Goal: Task Accomplishment & Management: Manage account settings

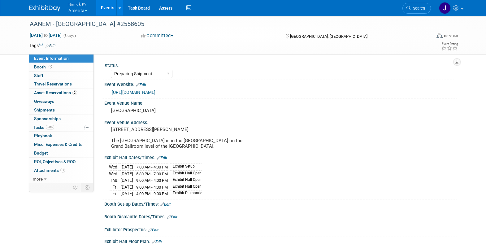
select select "Preparing Shipment"
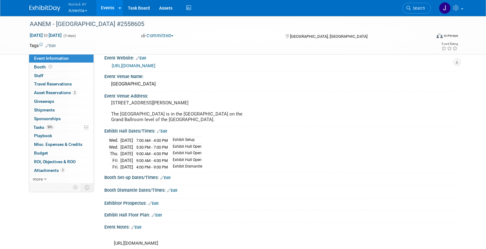
click at [77, 11] on button "Nimlok KY Amerita" at bounding box center [81, 8] width 27 height 16
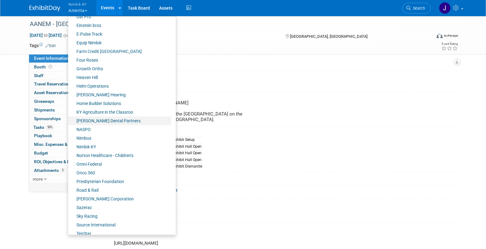
scroll to position [171, 0]
click at [104, 52] on link "Farm Credit [GEOGRAPHIC_DATA]" at bounding box center [119, 51] width 103 height 9
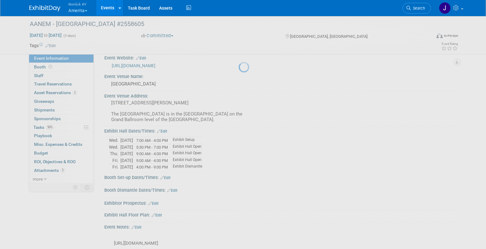
scroll to position [26, 0]
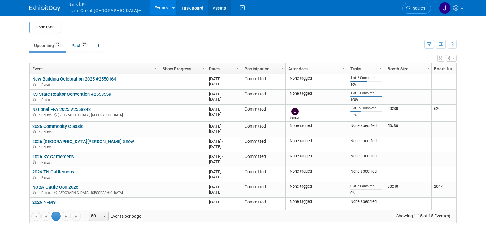
click at [208, 5] on link "Assets" at bounding box center [219, 7] width 23 height 15
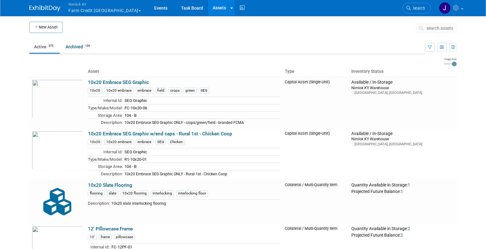
click at [440, 29] on span "search assets" at bounding box center [440, 28] width 27 height 5
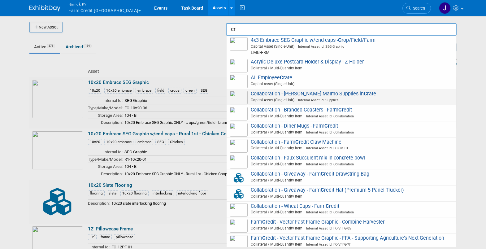
click at [419, 100] on span "Capital Asset (Single-Unit) Internal Asset Id: Supplies" at bounding box center [342, 100] width 221 height 6
type input "Collaboration - [PERSON_NAME] Malmo Supplies in Crate"
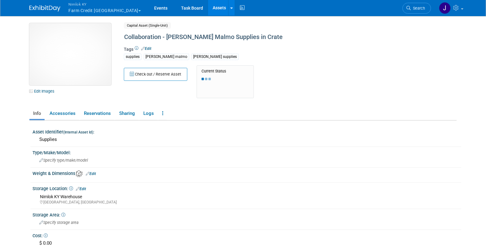
click at [80, 53] on img at bounding box center [70, 54] width 82 height 62
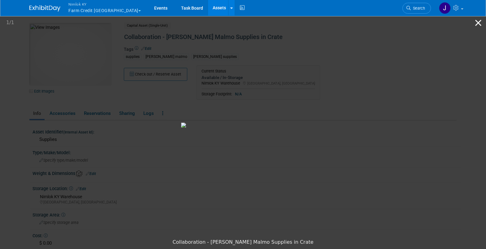
click at [480, 22] on button "Close gallery" at bounding box center [478, 22] width 15 height 15
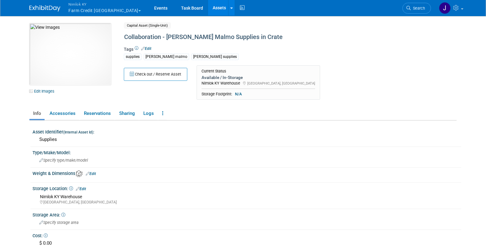
click at [208, 7] on link "Assets" at bounding box center [219, 7] width 23 height 15
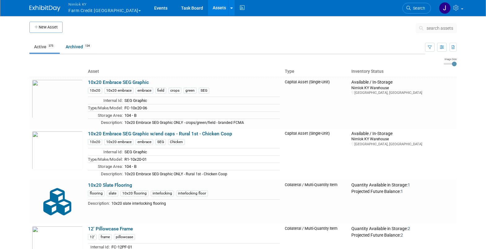
click at [441, 28] on span "search assets" at bounding box center [440, 28] width 27 height 5
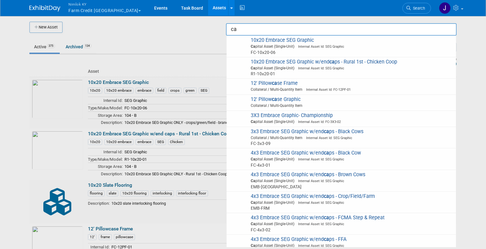
type input "c"
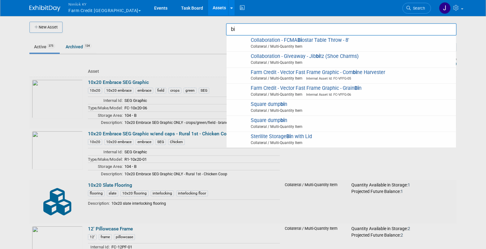
type input "b"
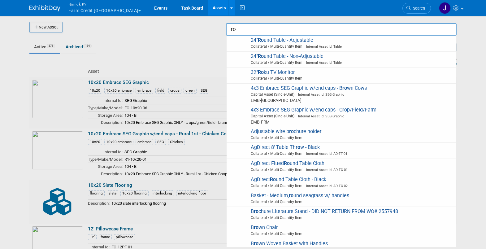
type input "r"
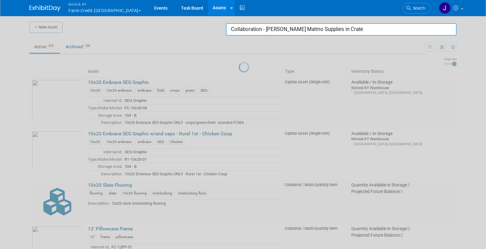
type input "Collaboration - Archer Malmo Supplies in Crate"
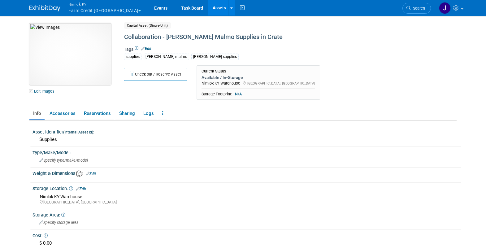
click at [98, 71] on img at bounding box center [70, 54] width 82 height 62
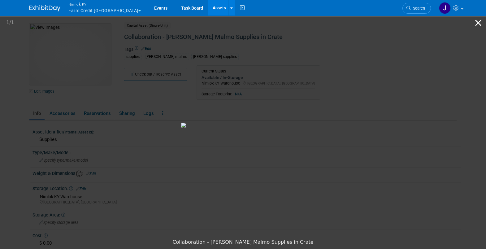
click at [478, 23] on button "Close gallery" at bounding box center [478, 22] width 15 height 15
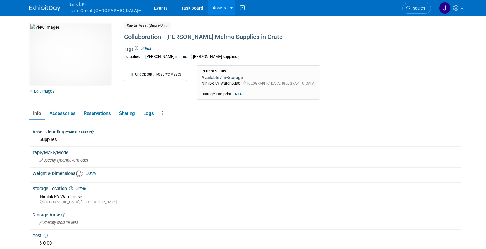
click at [114, 11] on button "Nimlok KY Farm Credit Mid America" at bounding box center [108, 8] width 81 height 16
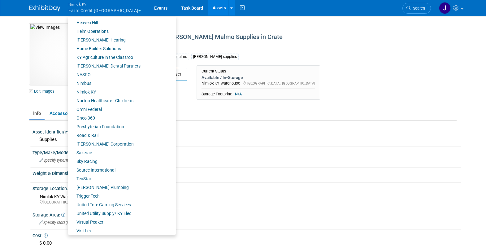
scroll to position [237, 0]
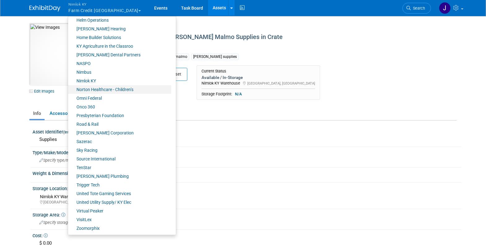
click at [105, 91] on link "Norton Healthcare - Children’s" at bounding box center [119, 89] width 103 height 9
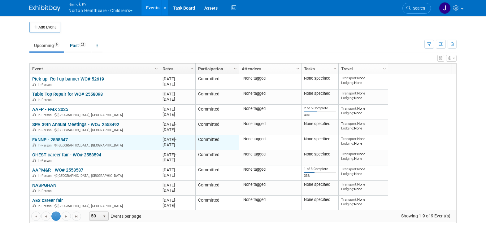
scroll to position [1, 0]
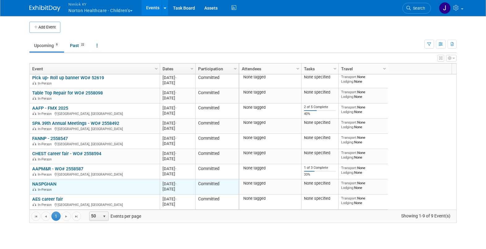
click at [54, 182] on link "NASPGHAN" at bounding box center [44, 184] width 24 height 6
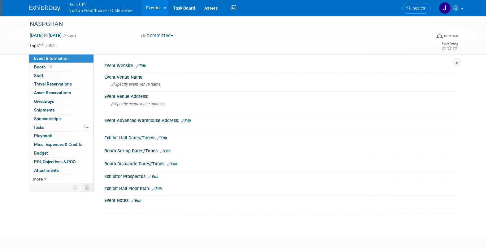
click at [108, 11] on button "Nimlok [PERSON_NAME] Healthcare - Children’s" at bounding box center [104, 8] width 72 height 16
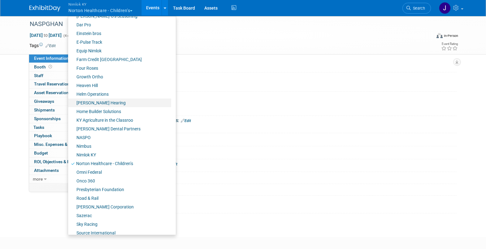
scroll to position [171, 0]
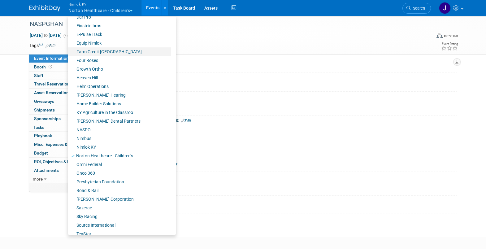
click at [125, 54] on link "Farm Credit [GEOGRAPHIC_DATA]" at bounding box center [119, 51] width 103 height 9
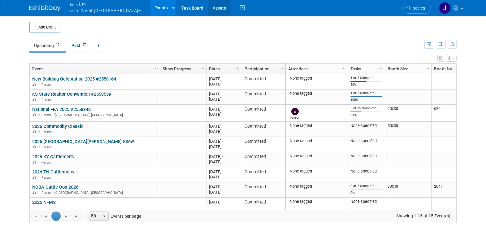
click at [208, 8] on link "Assets" at bounding box center [219, 7] width 23 height 15
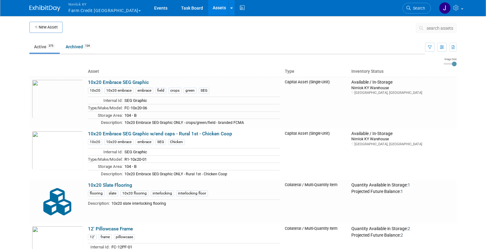
drag, startPoint x: 0, startPoint y: 0, endPoint x: 436, endPoint y: 27, distance: 436.9
click at [436, 27] on span "search assets" at bounding box center [440, 28] width 27 height 5
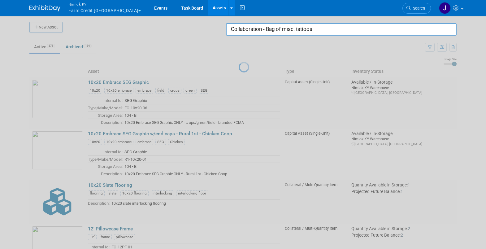
type input "Collaboration - Bag of misc. tattoos"
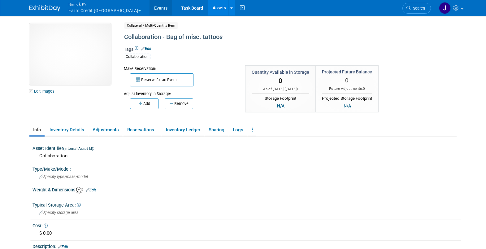
click at [150, 8] on link "Events" at bounding box center [161, 7] width 23 height 15
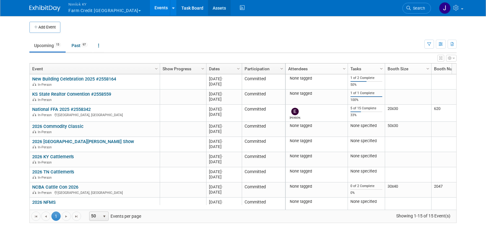
click at [208, 7] on link "Assets" at bounding box center [219, 7] width 23 height 15
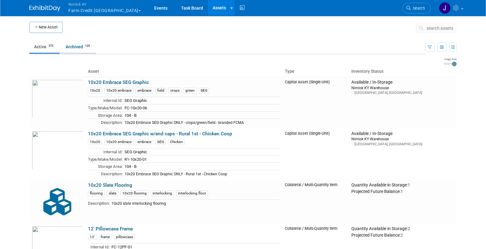
click at [69, 46] on link "Archived 134" at bounding box center [78, 47] width 35 height 12
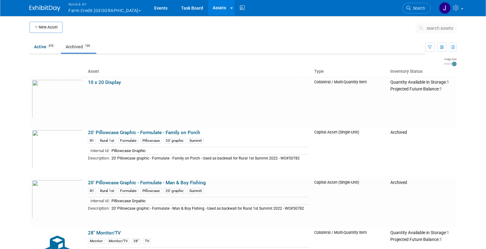
click at [446, 30] on span "search assets" at bounding box center [440, 28] width 27 height 5
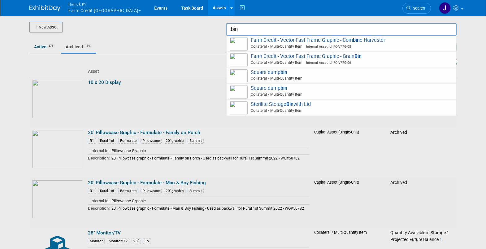
drag, startPoint x: 349, startPoint y: 28, endPoint x: 213, endPoint y: 24, distance: 136.3
click at [213, 24] on body "Nimlok KY Farm Credit Mid America Explore: My Workspaces 49 Go to Workspace: Ac…" at bounding box center [243, 124] width 486 height 249
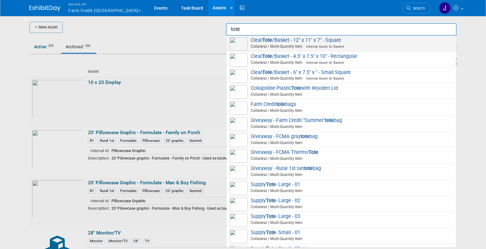
click at [355, 41] on span "Clear Tote /Basket - 12" x 11" x 7" - Square Collateral / Multi-Quantity Item I…" at bounding box center [341, 43] width 223 height 13
type input "Clear Tote/Basket - 12" x 11" x 7" - Square"
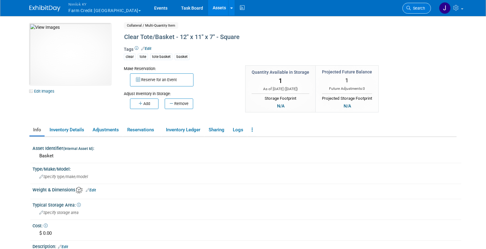
click at [412, 9] on span "Search" at bounding box center [418, 8] width 14 height 5
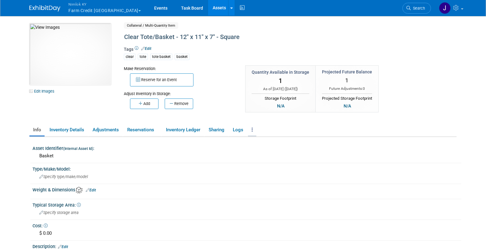
click at [256, 130] on link at bounding box center [252, 130] width 8 height 11
click at [280, 122] on div "10047882-10715884-a2951a10-1656-414f-85d7-fe465a42e551.jpg Edit Images Collater…" at bounding box center [242, 153] width 427 height 261
click at [208, 8] on link "Assets" at bounding box center [219, 7] width 23 height 15
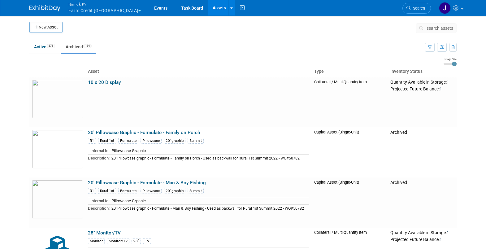
click at [428, 25] on button "search assets" at bounding box center [436, 28] width 41 height 10
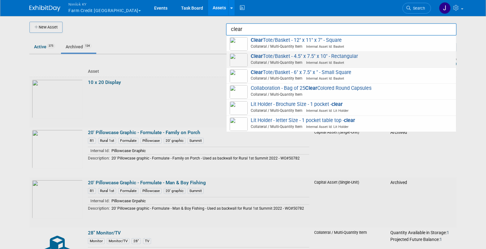
click at [356, 63] on span "Collateral / Multi-Quantity Item Internal Asset Id: Basket" at bounding box center [342, 63] width 221 height 6
type input "Clear Tote/Basket - 4.5" x 7.5" x 10" - Rectangular"
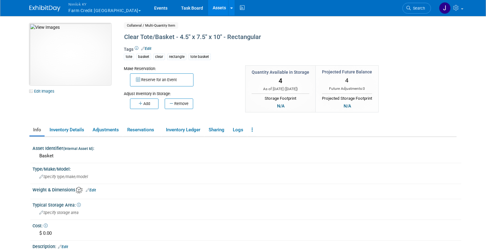
click at [82, 67] on img at bounding box center [70, 54] width 82 height 62
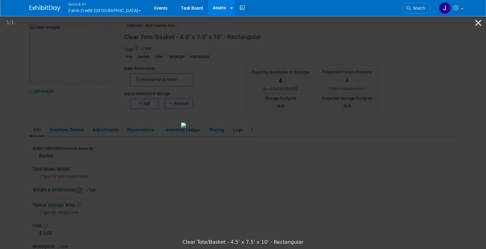
click at [479, 22] on button "Close gallery" at bounding box center [478, 22] width 15 height 15
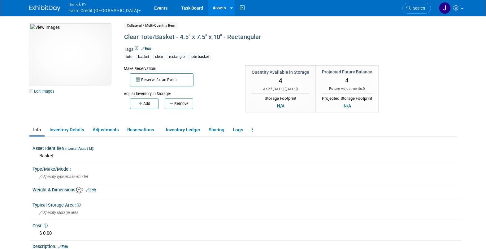
click at [395, 59] on div "tote basket clear rectangle tote basket" at bounding box center [265, 56] width 282 height 7
click at [150, 7] on link "Events" at bounding box center [161, 7] width 23 height 15
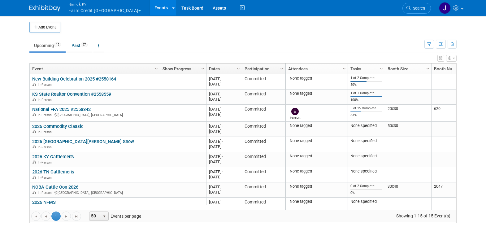
click at [96, 11] on button "Nimlok KY Farm Credit Mid America" at bounding box center [108, 8] width 81 height 16
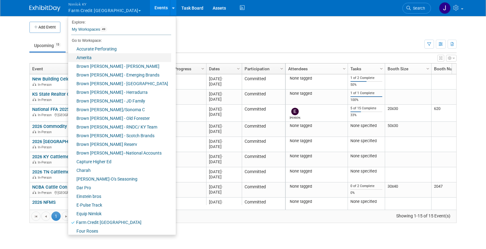
click at [102, 57] on link "Amerita" at bounding box center [119, 57] width 103 height 9
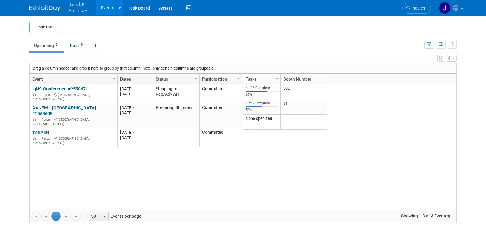
click at [83, 10] on button "Nimlok KY Amerita" at bounding box center [81, 8] width 27 height 16
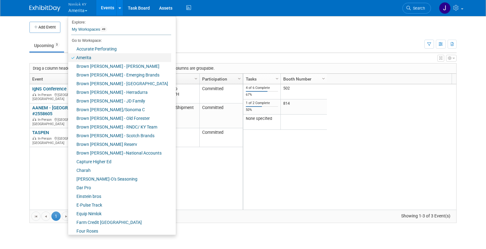
click at [92, 56] on link "Amerita" at bounding box center [119, 57] width 103 height 9
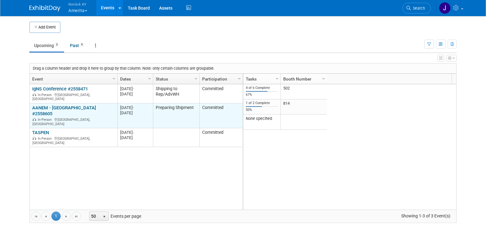
click at [65, 105] on link "AANEM - [GEOGRAPHIC_DATA] #2558605" at bounding box center [64, 110] width 64 height 11
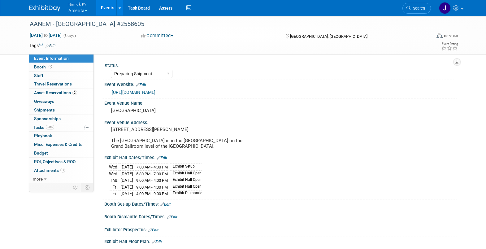
select select "Preparing Shipment"
click at [73, 92] on span "2" at bounding box center [74, 92] width 5 height 5
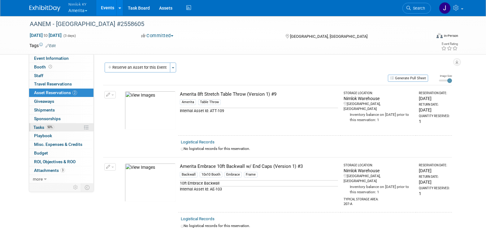
click at [64, 127] on link "50% Tasks 50%" at bounding box center [61, 127] width 64 height 8
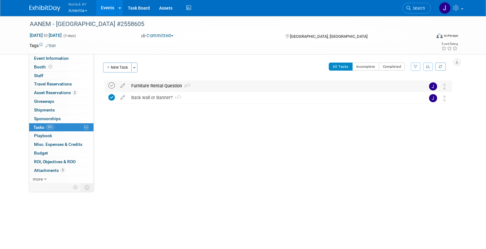
click at [114, 86] on icon at bounding box center [111, 85] width 7 height 7
click at [70, 94] on span "Asset Reservations 2" at bounding box center [55, 92] width 43 height 5
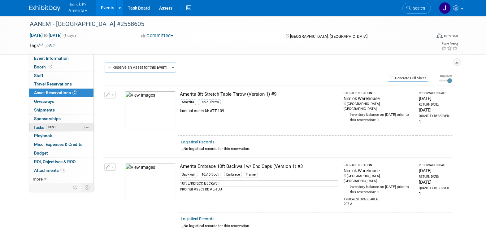
click at [68, 129] on link "100% Tasks 100%" at bounding box center [61, 127] width 64 height 8
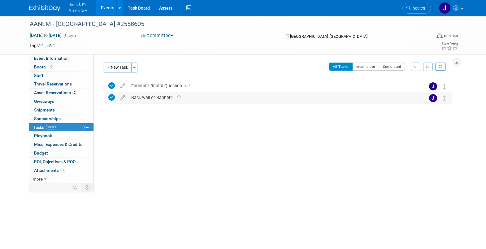
click at [189, 98] on div "Back wall or Banner? 1" at bounding box center [272, 97] width 289 height 11
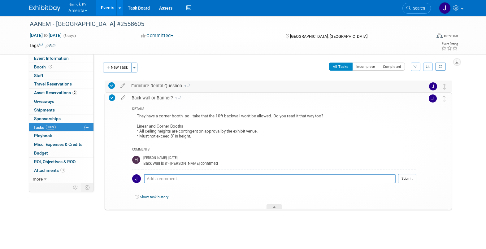
click at [189, 87] on span "3" at bounding box center [186, 86] width 8 height 4
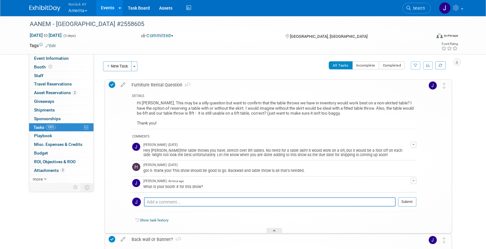
scroll to position [2, 0]
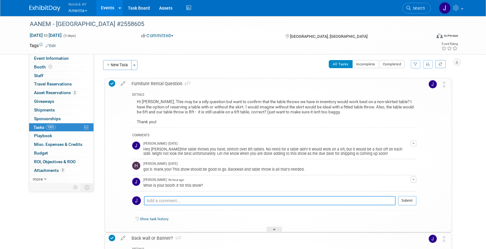
click at [186, 200] on textarea at bounding box center [270, 200] width 252 height 9
type textarea "I found it! 814"
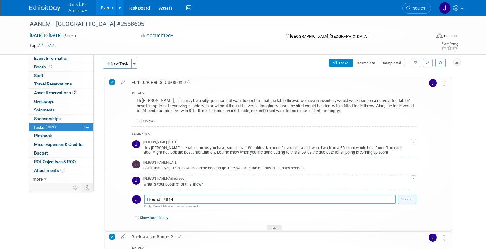
click at [404, 198] on button "Submit" at bounding box center [407, 199] width 18 height 9
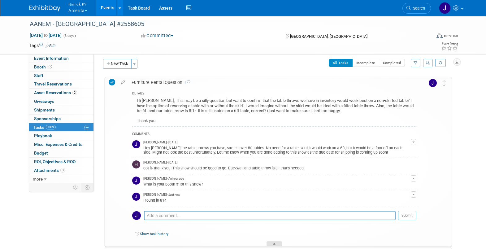
click at [279, 243] on div at bounding box center [274, 243] width 15 height 5
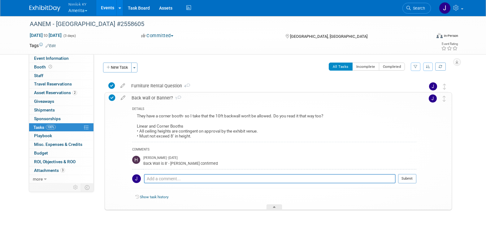
scroll to position [0, 0]
click at [120, 68] on button "New Task" at bounding box center [117, 68] width 28 height 10
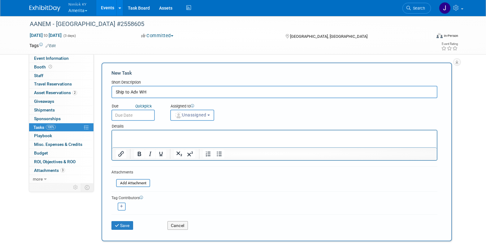
type input "Ship to Adv WH"
click at [132, 116] on input "text" at bounding box center [132, 115] width 43 height 11
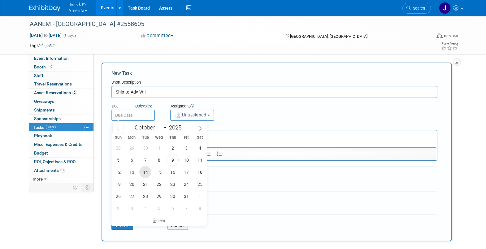
click at [148, 171] on span "14" at bounding box center [145, 172] width 12 height 12
type input "[DATE]"
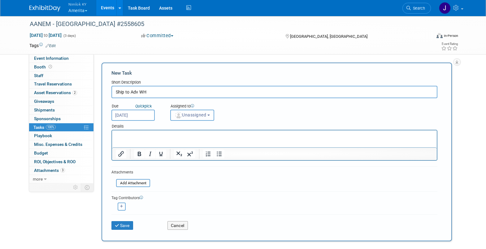
click at [188, 117] on button "Unassigned" at bounding box center [192, 115] width 44 height 11
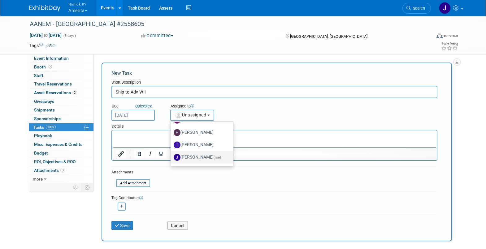
scroll to position [24, 0]
click at [198, 150] on link "Jamie Dunn (me)" at bounding box center [202, 155] width 63 height 12
click at [199, 155] on label "Jamie Dunn (me)" at bounding box center [201, 156] width 54 height 10
click at [172, 155] on input "Jamie Dunn (me)" at bounding box center [170, 155] width 4 height 4
select select "6959d863-ee32-42c4-bffe-2330cab25484"
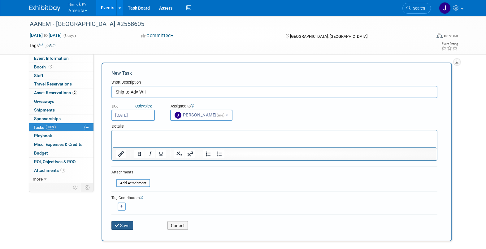
click at [125, 222] on button "Save" at bounding box center [122, 225] width 22 height 9
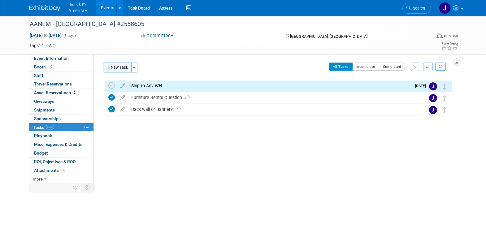
click at [118, 72] on button "New Task" at bounding box center [117, 68] width 28 height 10
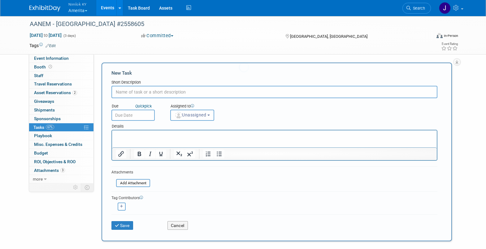
scroll to position [0, 0]
type input "RTN freight p/up"
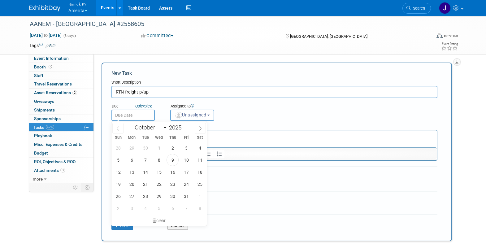
click at [149, 114] on input "text" at bounding box center [132, 115] width 43 height 11
click at [191, 192] on span "31" at bounding box center [186, 196] width 12 height 12
type input "Oct 31, 2025"
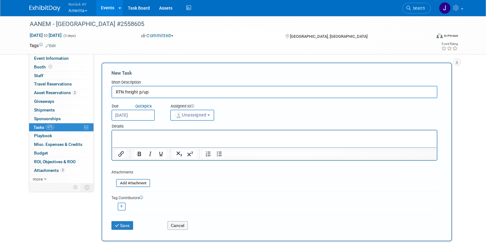
click at [194, 113] on span "Unassigned" at bounding box center [191, 114] width 32 height 5
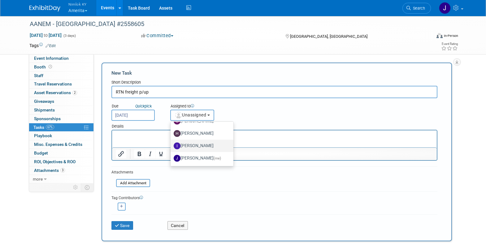
scroll to position [33, 0]
click at [214, 145] on span "(me)" at bounding box center [217, 146] width 7 height 4
click at [172, 145] on input "Jamie Dunn (me)" at bounding box center [170, 145] width 4 height 4
select select "6959d863-ee32-42c4-bffe-2330cab25484"
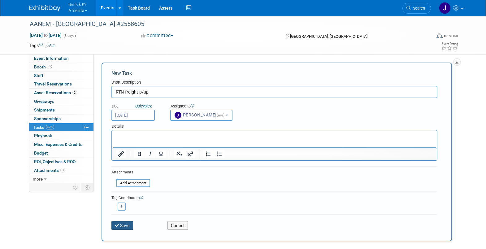
click at [126, 225] on button "Save" at bounding box center [122, 225] width 22 height 9
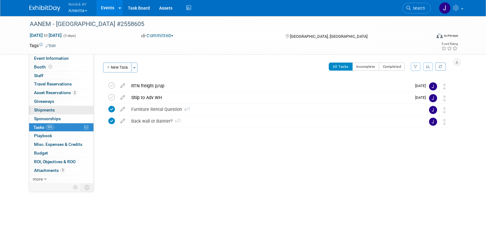
click at [53, 109] on span "Shipments 0" at bounding box center [44, 109] width 21 height 5
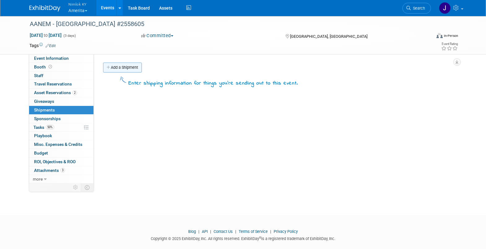
click at [125, 68] on link "Add a Shipment" at bounding box center [122, 68] width 39 height 10
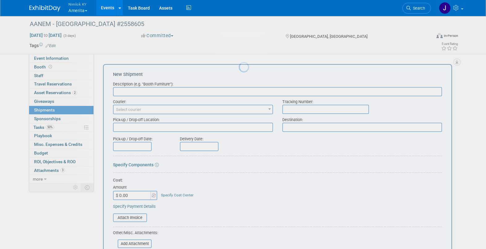
scroll to position [0, 0]
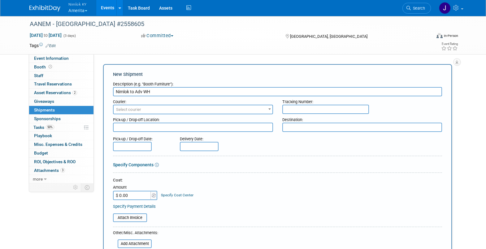
type input "Nimlok to Adv WH"
click at [137, 109] on span "Select courier" at bounding box center [128, 109] width 25 height 5
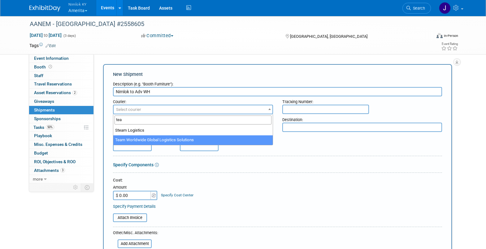
type input "tea"
select select "569"
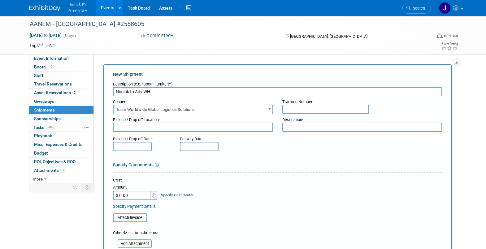
click at [141, 129] on textarea at bounding box center [193, 127] width 160 height 9
type textarea "Nimlok KY Warehouse"
click at [124, 143] on input "text" at bounding box center [132, 146] width 39 height 9
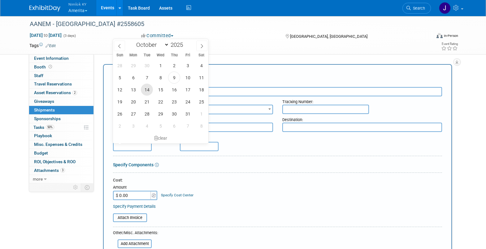
click at [149, 88] on span "14" at bounding box center [147, 90] width 12 height 12
type input "[DATE]"
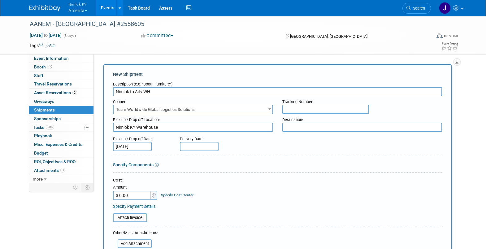
click at [203, 144] on input "text" at bounding box center [199, 146] width 39 height 9
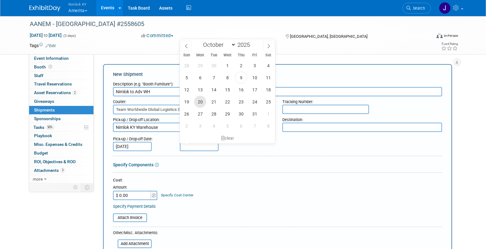
click at [201, 100] on span "20" at bounding box center [200, 102] width 12 height 12
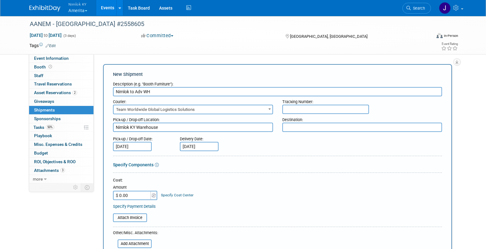
click at [208, 146] on input "Oct 20, 2025" at bounding box center [199, 146] width 39 height 9
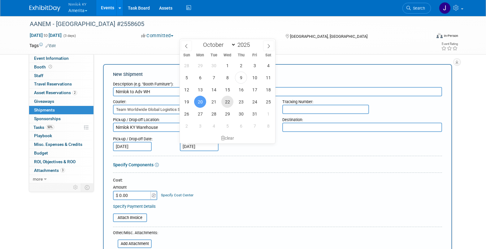
click at [224, 101] on span "22" at bounding box center [227, 102] width 12 height 12
type input "Oct 22, 2025"
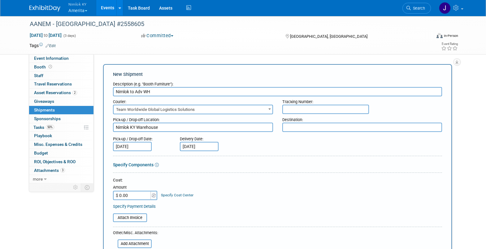
click at [295, 129] on textarea at bounding box center [362, 127] width 160 height 9
paste textarea "AANEM Annual Meeting ATTN: Amerita, #814 c/o Shepard Exposition 356 E Grand Ave…"
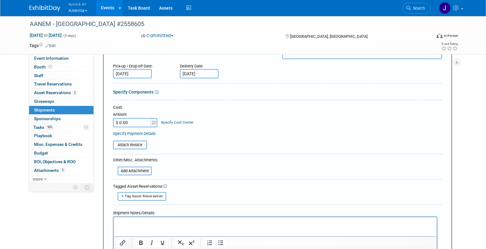
scroll to position [113, 0]
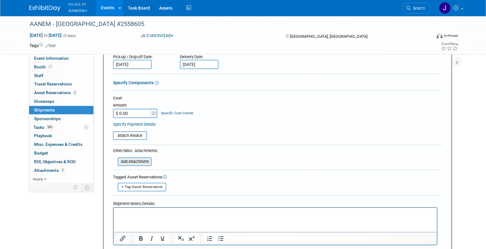
type textarea "AANEM Annual Meeting ATTN: Amerita, #814 c/o Shepard Exposition 356 E Grand Ave…"
click at [139, 162] on input "file" at bounding box center [114, 161] width 74 height 7
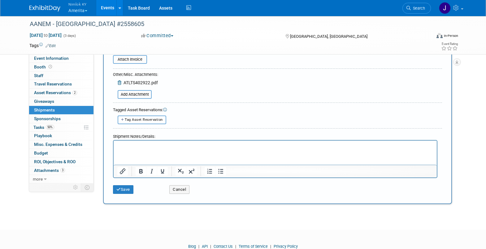
scroll to position [213, 0]
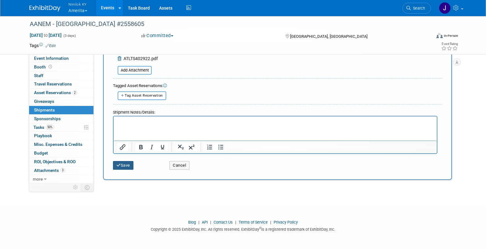
click at [121, 164] on button "Save" at bounding box center [123, 165] width 20 height 9
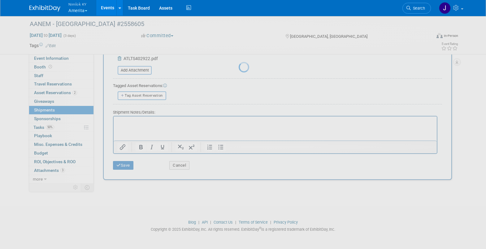
scroll to position [9, 0]
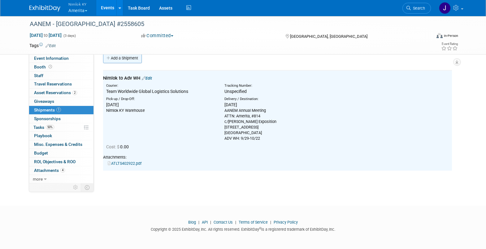
click at [117, 60] on link "Add a Shipment" at bounding box center [122, 58] width 39 height 10
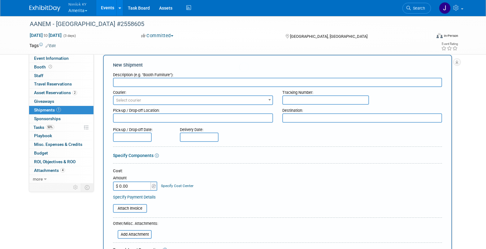
scroll to position [0, 0]
type input "h"
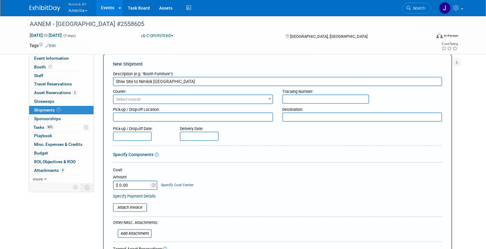
scroll to position [11, 0]
click at [121, 81] on input "Shiw Site to Nimlok KY" at bounding box center [277, 80] width 329 height 9
type input "Show Site to Nimlok KY"
click at [132, 98] on span "Select courier" at bounding box center [128, 99] width 25 height 5
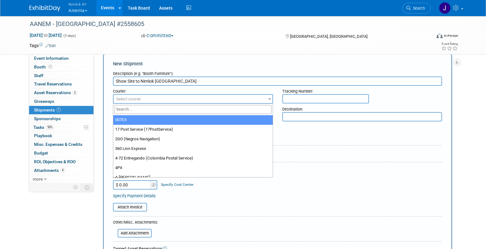
type input "y"
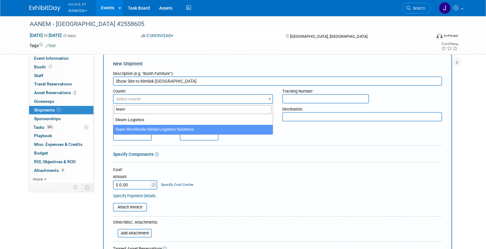
type input "team"
select select "569"
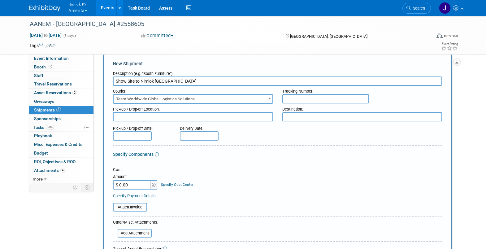
click at [142, 119] on textarea at bounding box center [193, 116] width 160 height 9
click at [129, 116] on textarea at bounding box center [193, 116] width 160 height 9
paste textarea "AANEM Annual Meeting ATTN: Amerita, #814 c/o Shepard Exposition Hilton San Fran…"
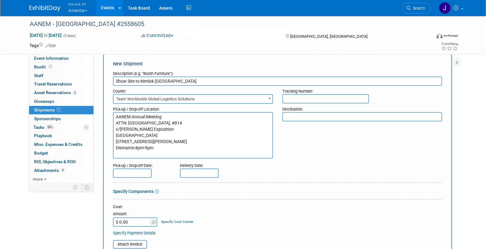
type textarea "AANEM Annual Meeting ATTN: Amerita, #814 c/o Shepard Exposition Hilton San Fran…"
click at [351, 118] on textarea at bounding box center [362, 116] width 160 height 9
type textarea "Nimlok KY"
click at [146, 172] on input "text" at bounding box center [132, 172] width 39 height 9
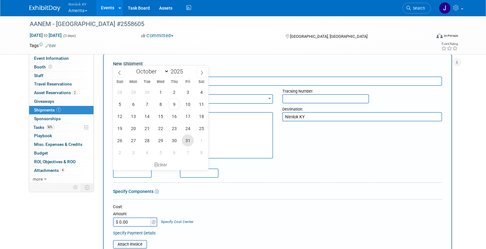
click at [186, 140] on span "31" at bounding box center [188, 140] width 12 height 12
type input "Oct 31, 2025"
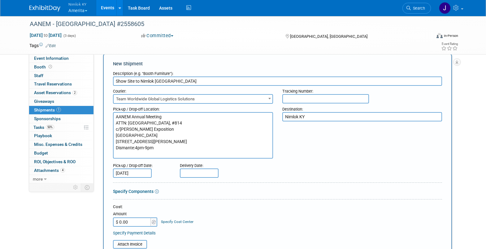
click at [194, 170] on input "text" at bounding box center [199, 172] width 39 height 9
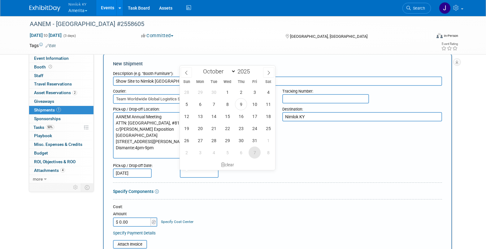
click at [256, 150] on span "7" at bounding box center [255, 152] width 12 height 12
type input "Nov 7, 2025"
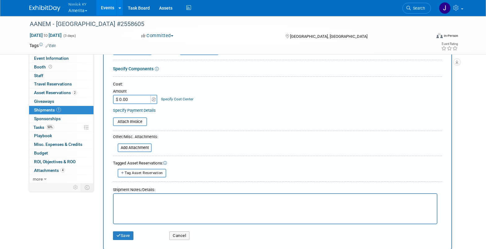
scroll to position [148, 0]
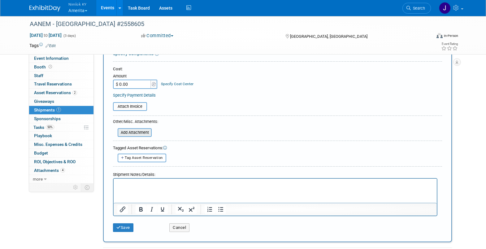
click at [141, 133] on input "file" at bounding box center [114, 132] width 74 height 7
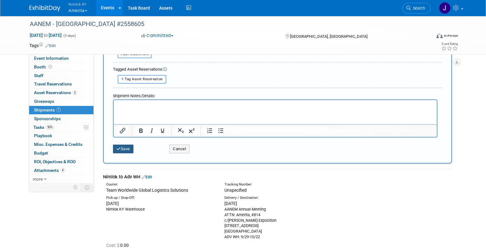
click at [131, 149] on button "Save" at bounding box center [123, 149] width 20 height 9
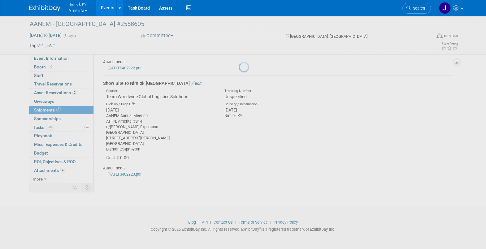
scroll to position [105, 0]
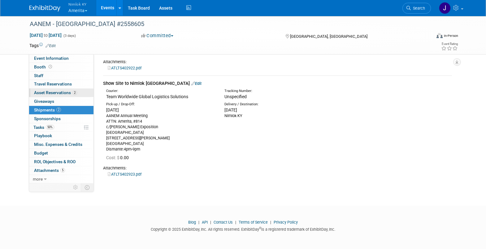
click at [61, 94] on span "Asset Reservations 2" at bounding box center [55, 92] width 43 height 5
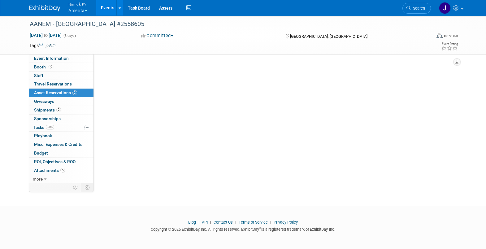
scroll to position [0, 0]
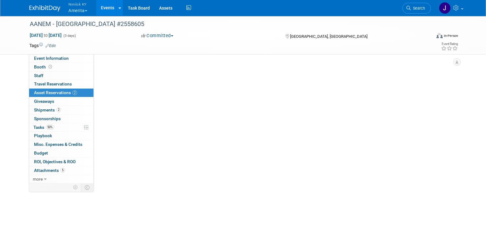
click at [61, 94] on span "Asset Reservations 2" at bounding box center [55, 92] width 43 height 5
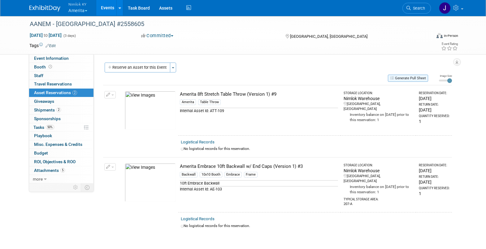
click at [423, 79] on button "Generate Pull Sheet" at bounding box center [408, 78] width 40 height 7
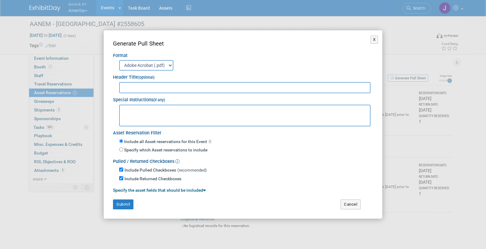
click at [290, 87] on input "text" at bounding box center [244, 87] width 251 height 11
type input "2558605"
click at [117, 208] on button "Submit" at bounding box center [123, 204] width 20 height 10
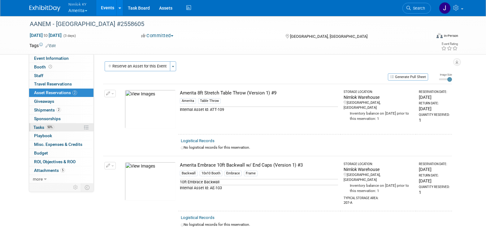
click at [64, 126] on link "50% Tasks 50%" at bounding box center [61, 127] width 64 height 8
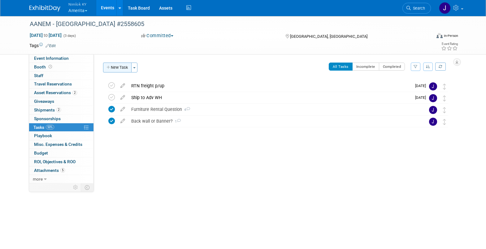
click at [120, 64] on button "New Task" at bounding box center [117, 68] width 28 height 10
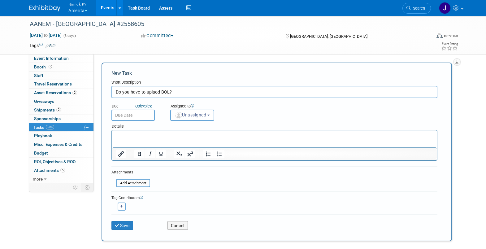
click at [154, 93] on input "Do you have to uplaod BOL?" at bounding box center [274, 92] width 326 height 12
type input "Do you have to upload BOL?"
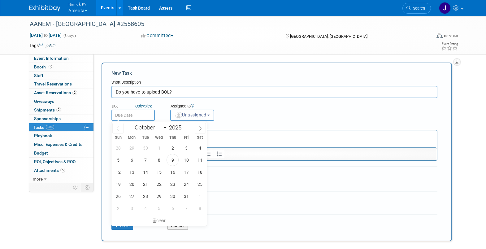
click at [134, 115] on input "text" at bounding box center [132, 115] width 43 height 11
click at [133, 169] on span "13" at bounding box center [132, 172] width 12 height 12
type input "Oct 13, 2025"
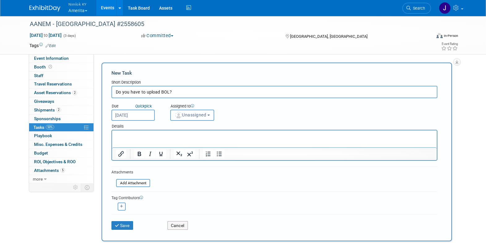
click at [196, 117] on span "Unassigned" at bounding box center [191, 114] width 32 height 5
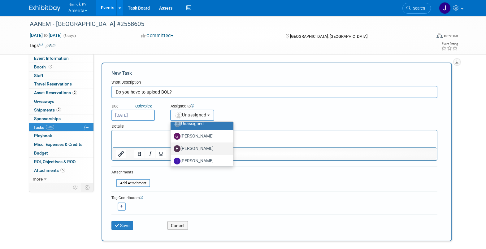
scroll to position [6, 0]
click at [207, 148] on label "Hannah Durbin" at bounding box center [201, 148] width 54 height 10
click at [172, 148] on input "Hannah Durbin" at bounding box center [170, 147] width 4 height 4
select select "8885bcbc-25ee-43c7-96ec-90b066b3f66c"
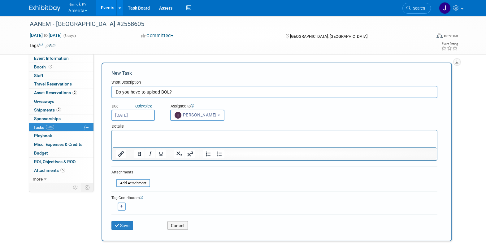
click at [124, 206] on button "button" at bounding box center [122, 207] width 8 height 8
select select
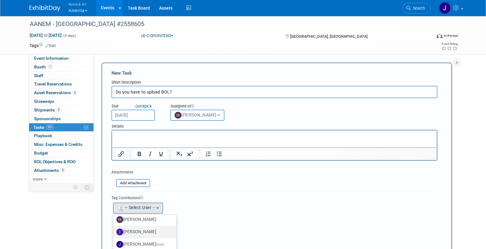
scroll to position [33, 0]
click at [148, 237] on label "Jamie Dunn (me)" at bounding box center [143, 239] width 54 height 10
click at [114, 237] on input "Jamie Dunn (me)" at bounding box center [112, 238] width 4 height 4
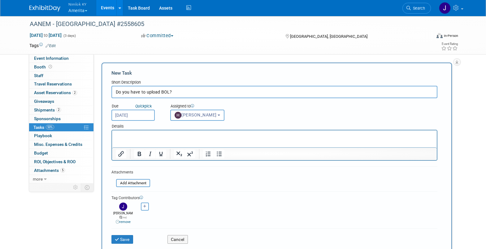
click at [154, 139] on html at bounding box center [274, 134] width 325 height 9
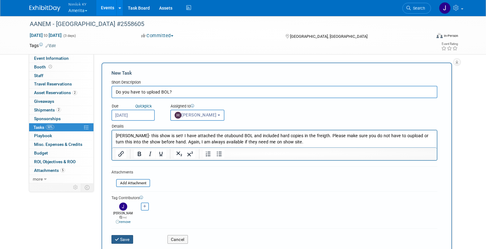
click at [129, 235] on button "Save" at bounding box center [122, 239] width 22 height 9
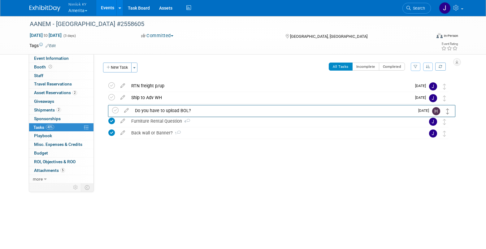
drag, startPoint x: 444, startPoint y: 85, endPoint x: 448, endPoint y: 110, distance: 24.7
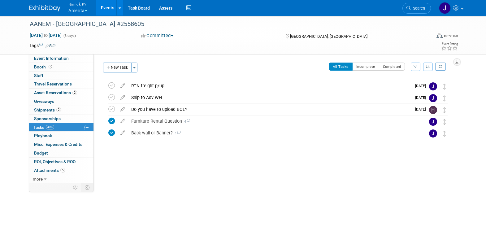
click at [79, 12] on button "Nimlok KY Amerita" at bounding box center [81, 8] width 27 height 16
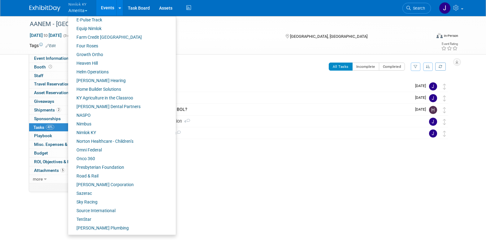
scroll to position [189, 0]
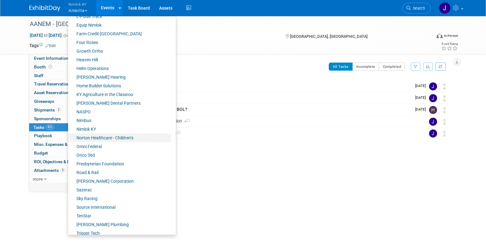
click at [100, 140] on link "Norton Healthcare - Children’s" at bounding box center [119, 137] width 103 height 9
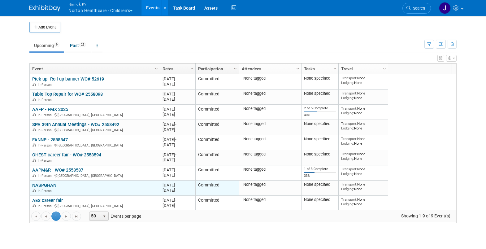
click at [54, 186] on link "NASPGHAN" at bounding box center [44, 185] width 24 height 6
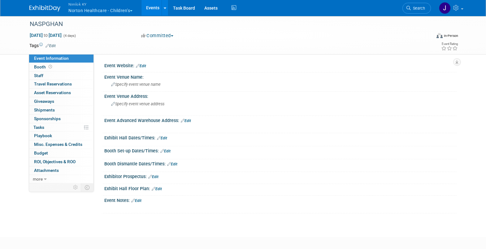
click at [64, 58] on span "Event Information" at bounding box center [51, 58] width 35 height 5
click at [43, 178] on link "more" at bounding box center [61, 179] width 64 height 8
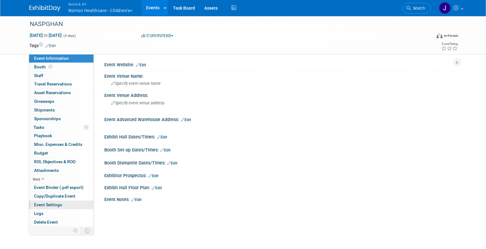
scroll to position [1, 0]
click at [54, 223] on span "Delete Event" at bounding box center [46, 222] width 24 height 5
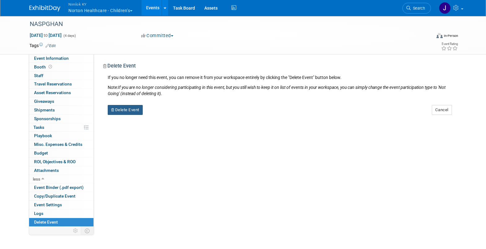
click at [135, 114] on button "Delete Event" at bounding box center [125, 110] width 35 height 10
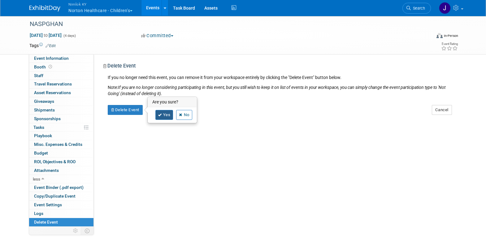
click at [160, 116] on icon at bounding box center [160, 114] width 4 height 3
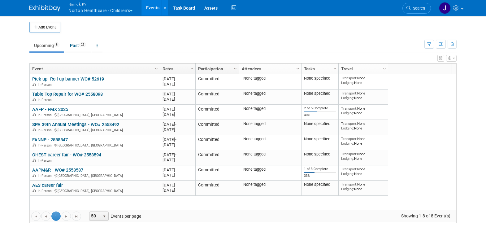
click at [159, 38] on td "Upcoming 8 Past 22 All Events 30 Past and Upcoming Grouped Annually Events grou…" at bounding box center [226, 43] width 395 height 20
